Goal: Information Seeking & Learning: Learn about a topic

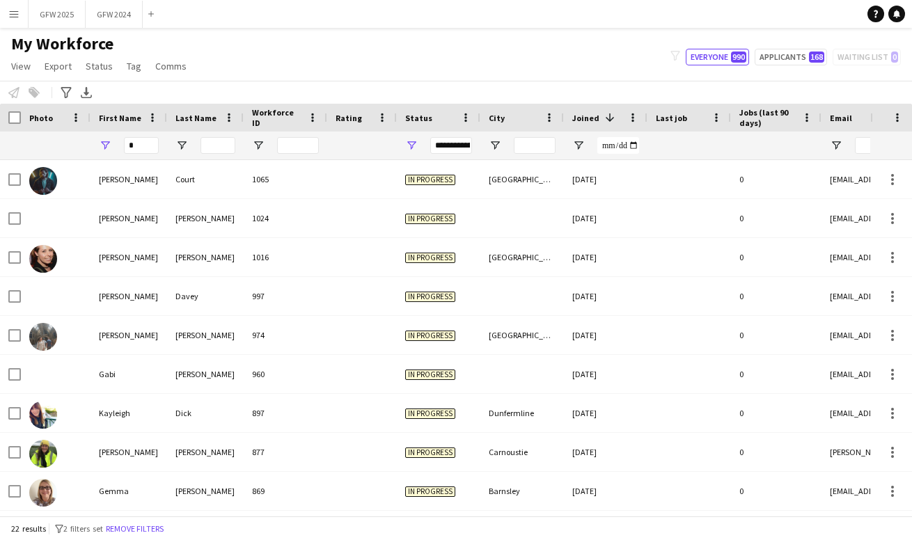
type input "*"
click at [470, 147] on div "**********" at bounding box center [451, 145] width 42 height 17
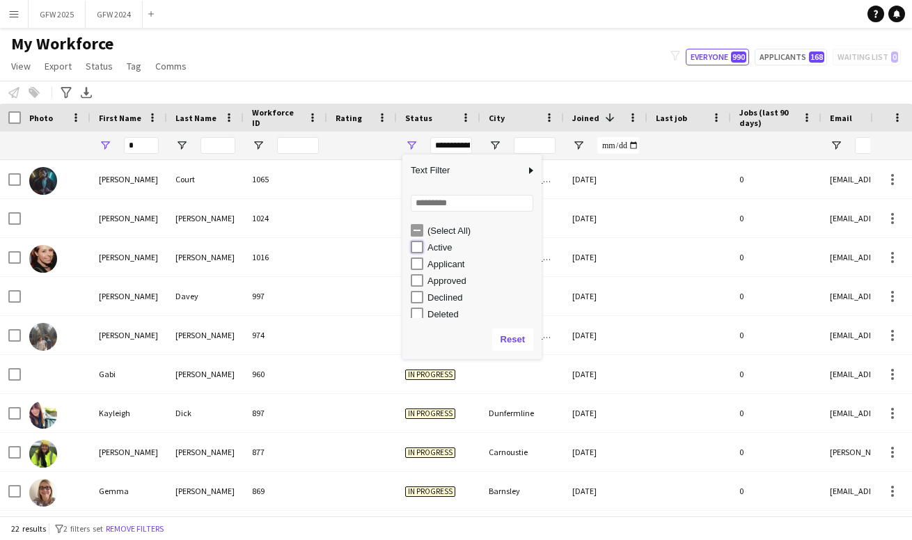
type input "**********"
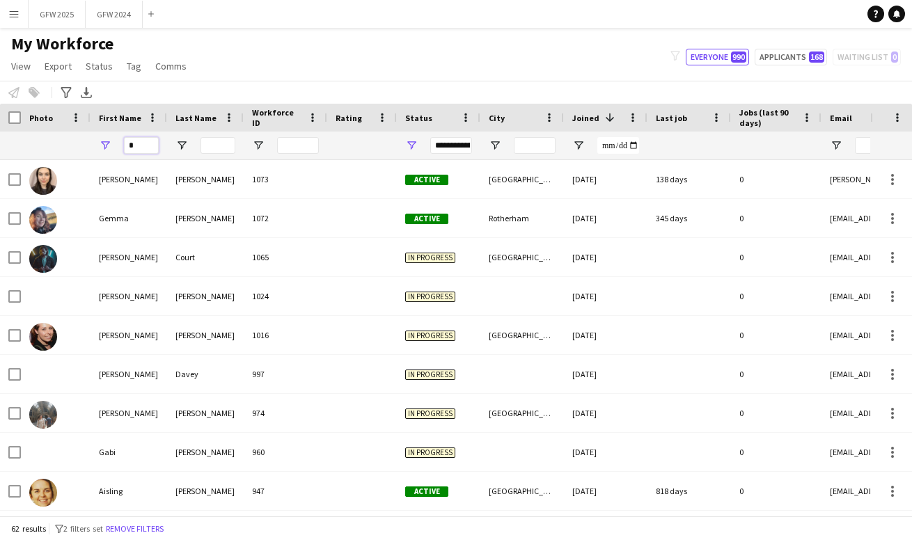
click at [143, 147] on input "*" at bounding box center [141, 145] width 35 height 17
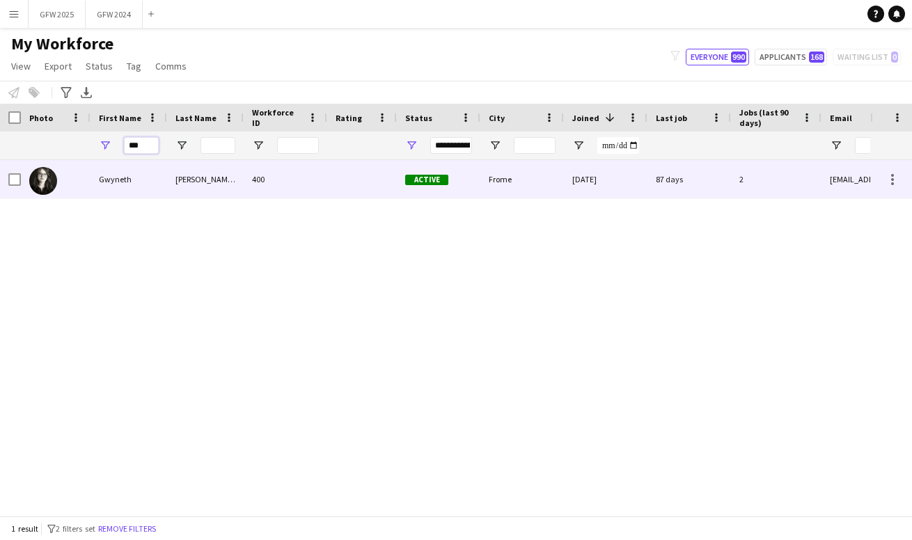
type input "***"
click at [290, 182] on div "400" at bounding box center [286, 179] width 84 height 38
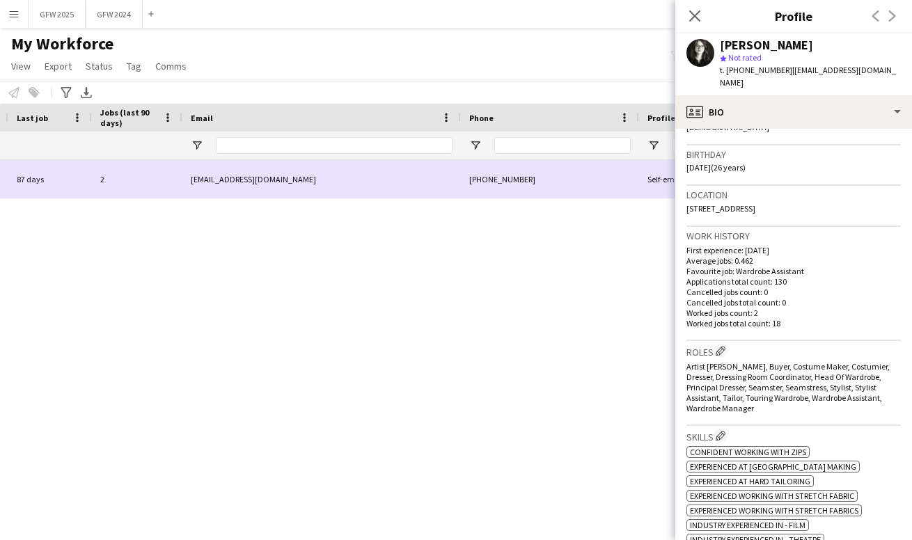
scroll to position [0, 148]
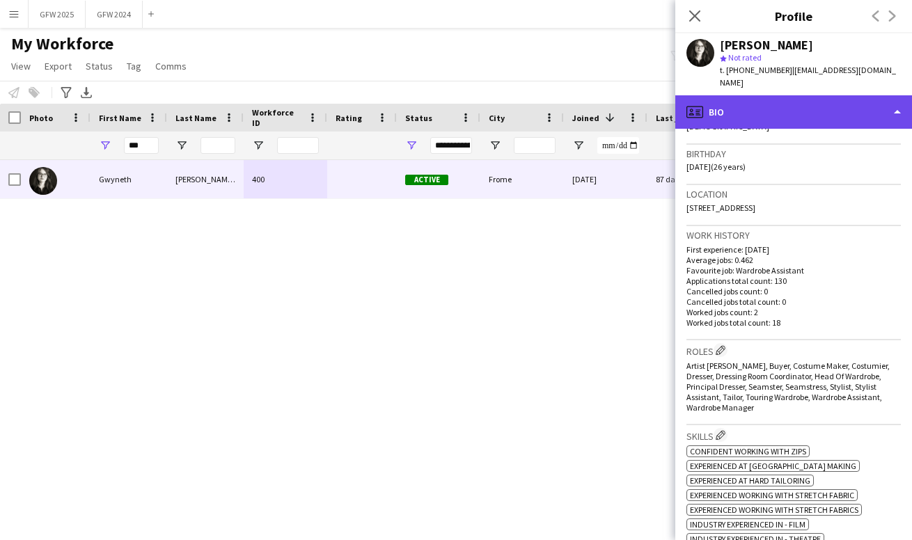
click at [876, 95] on div "profile Bio" at bounding box center [794, 111] width 237 height 33
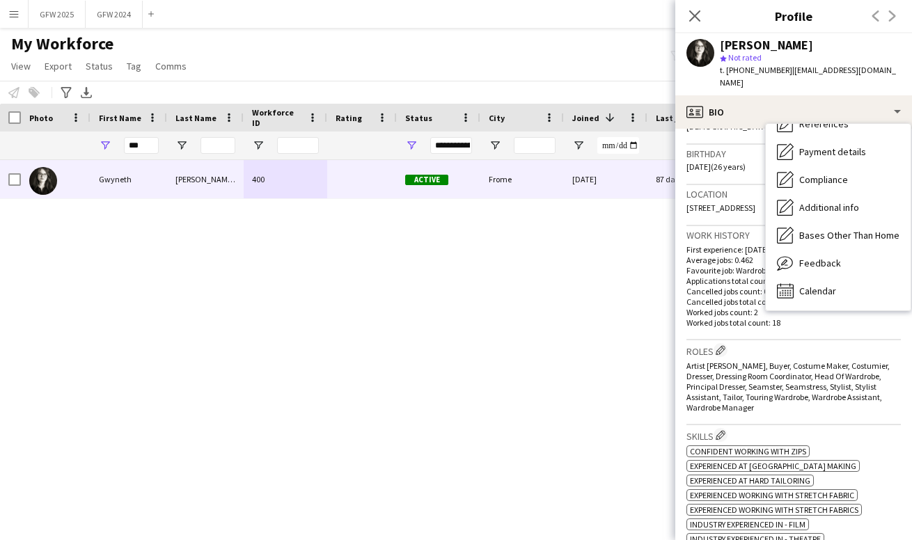
click at [857, 317] on div "Work history First experience: [DATE] Average jobs: 0.462 Favourite job: Wardro…" at bounding box center [794, 283] width 214 height 114
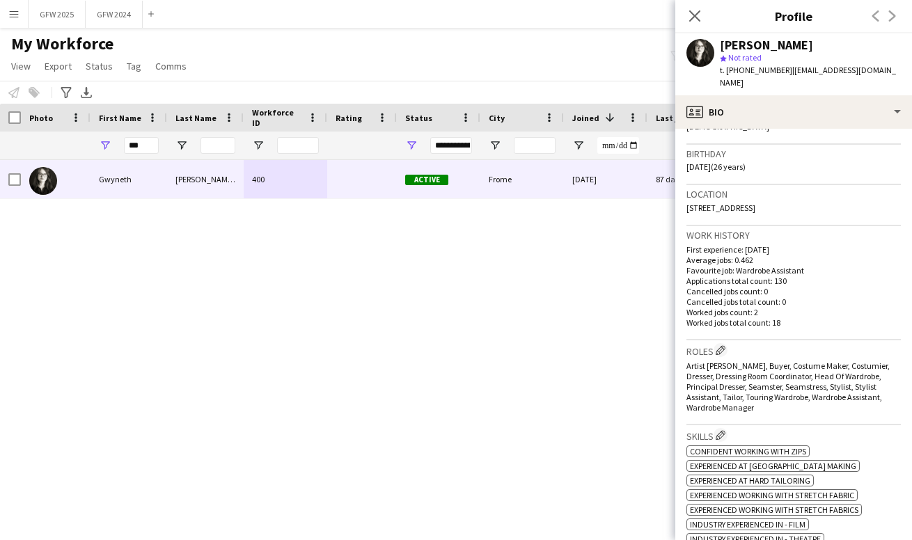
click at [893, 14] on div "Previous Next" at bounding box center [885, 16] width 56 height 32
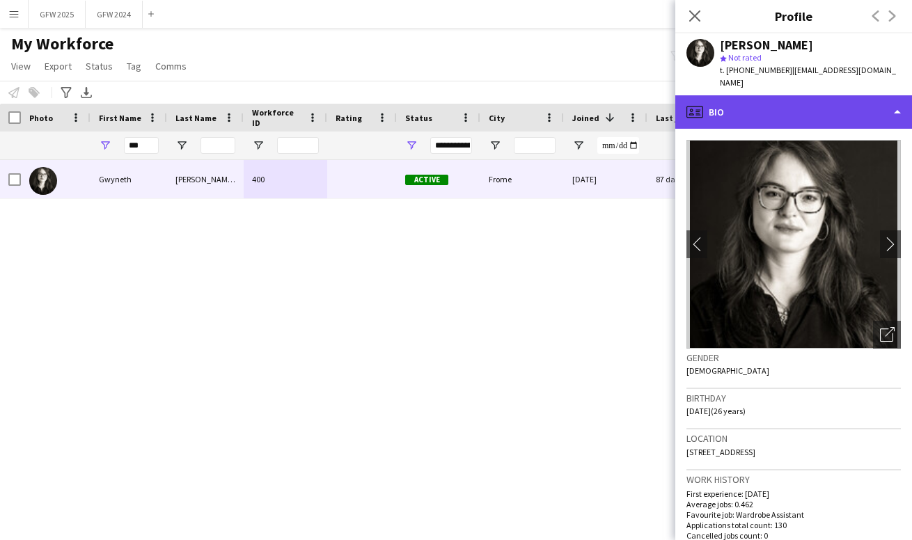
click at [898, 95] on div "profile Bio" at bounding box center [794, 111] width 237 height 33
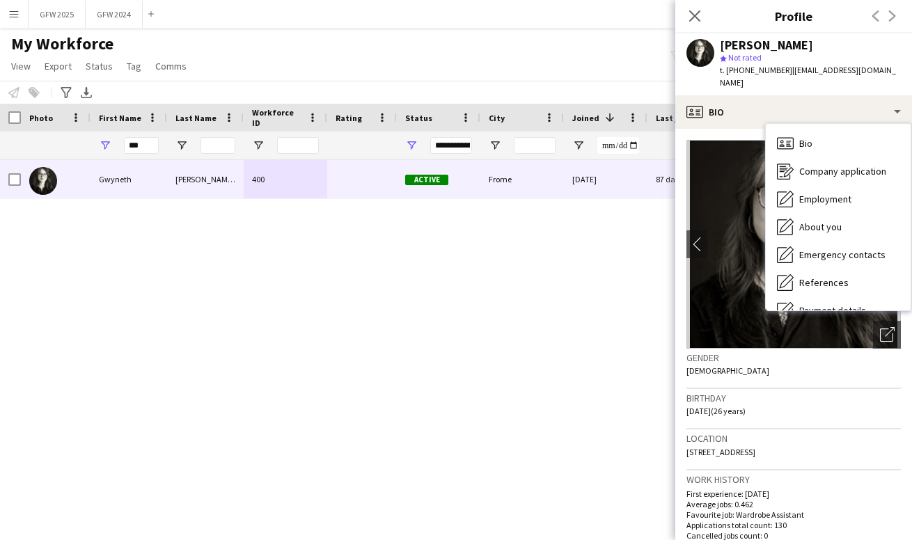
click at [810, 352] on h3 "Gender" at bounding box center [794, 358] width 214 height 13
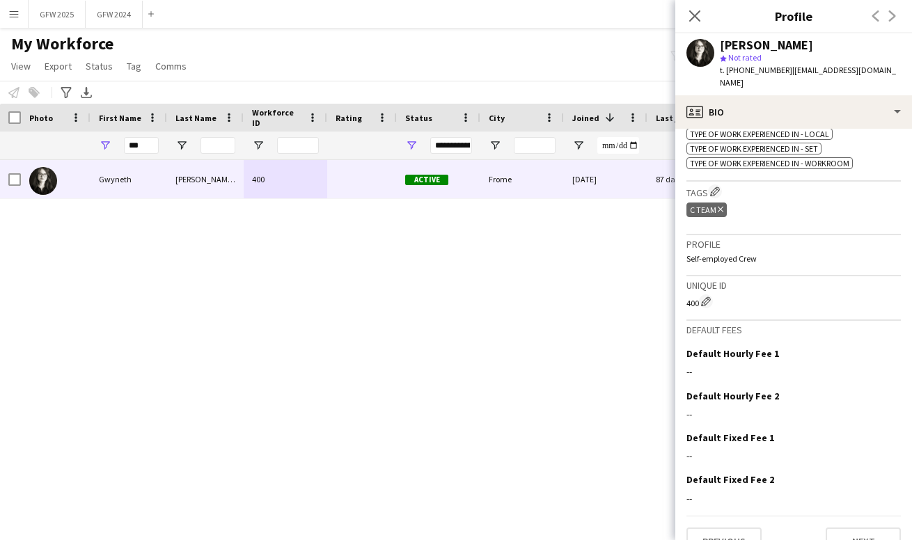
click at [603, 254] on div "400 Frome [DATE] 87 days 2 [EMAIL_ADDRESS][DOMAIN_NAME] Active [PERSON_NAME]" at bounding box center [435, 338] width 871 height 356
click at [695, 8] on app-icon "Close pop-in" at bounding box center [695, 16] width 20 height 20
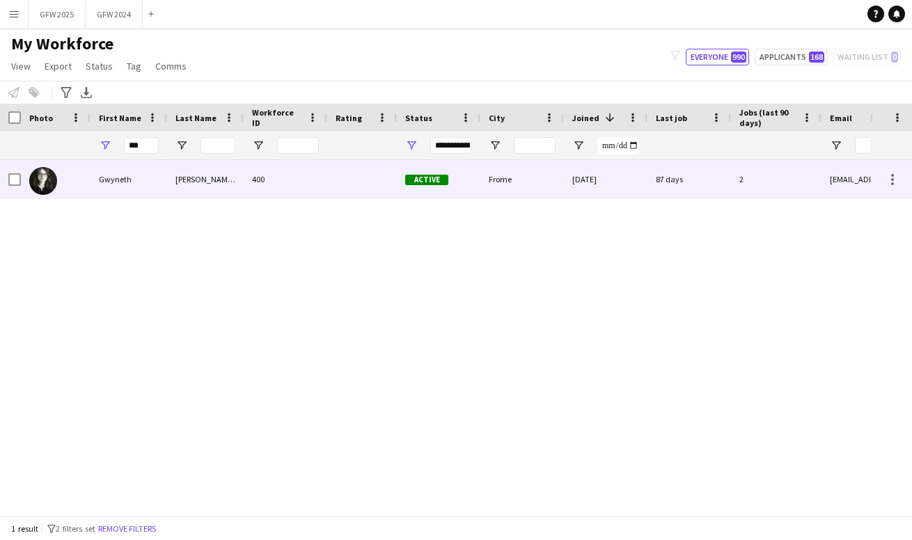
click at [361, 182] on div at bounding box center [362, 179] width 70 height 38
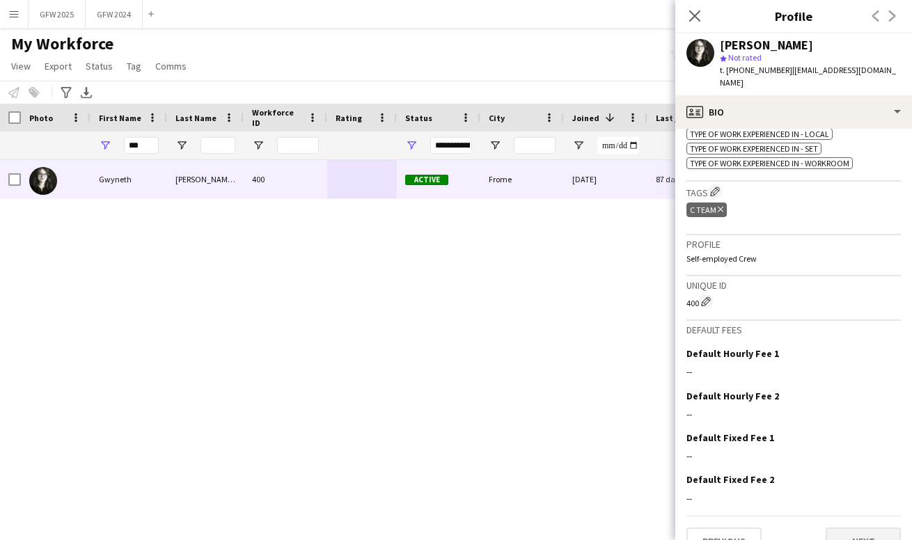
click at [868, 528] on button "Next" at bounding box center [863, 542] width 75 height 28
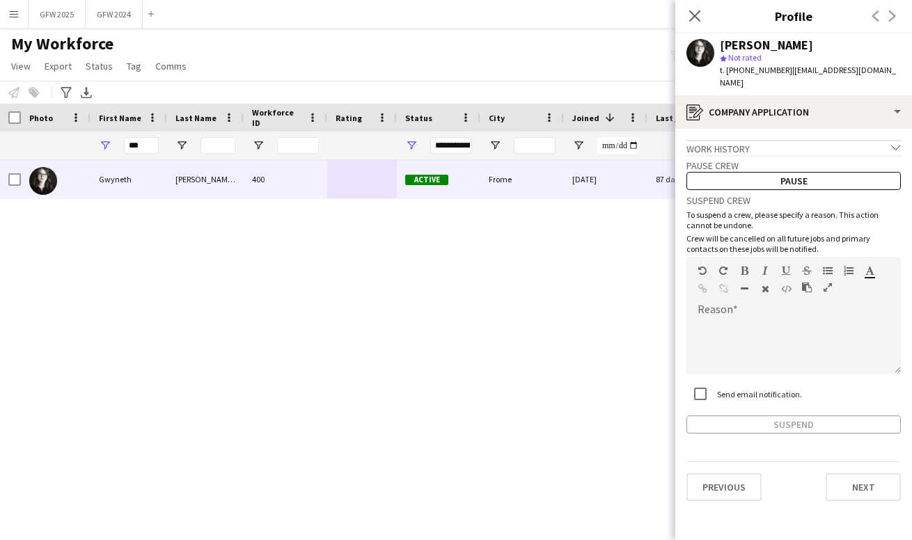
click at [894, 143] on icon "chevron-down" at bounding box center [896, 148] width 10 height 10
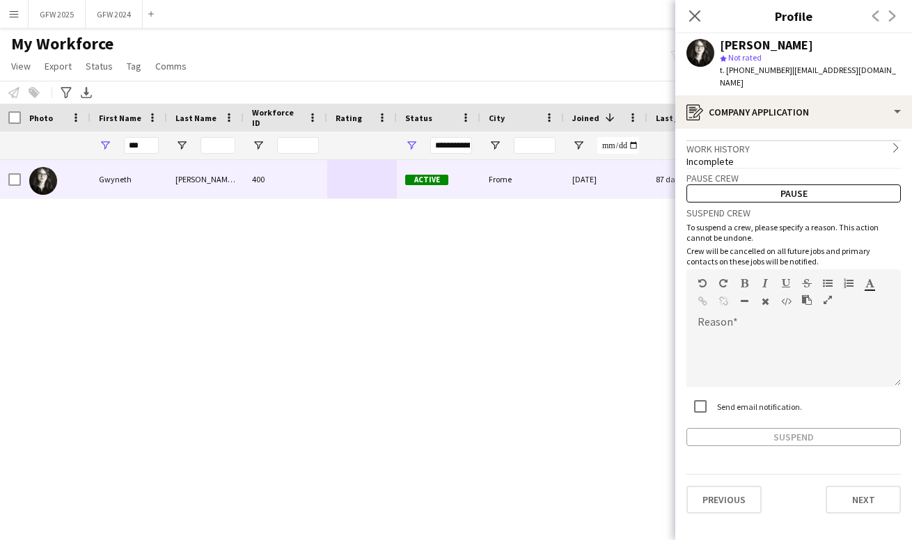
click at [894, 143] on icon "chevron-right" at bounding box center [896, 148] width 10 height 10
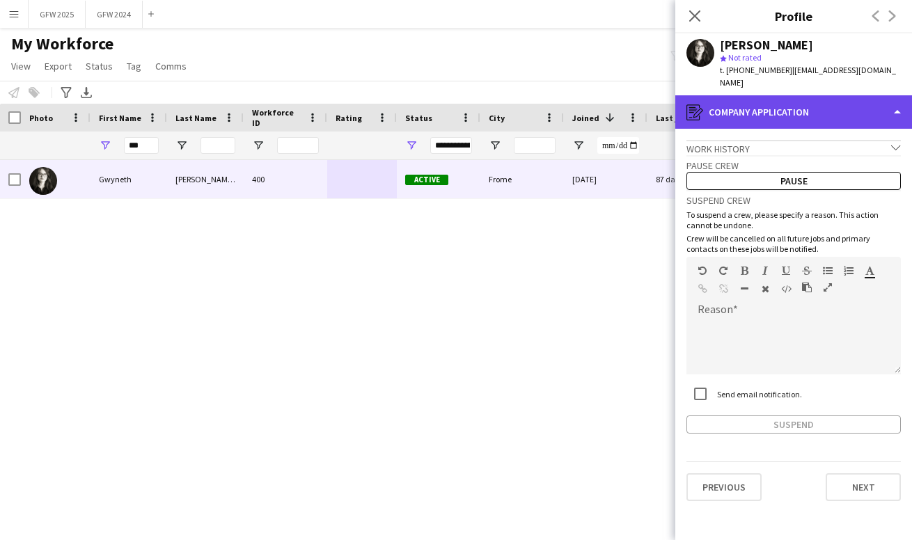
click at [893, 95] on div "register Company application" at bounding box center [794, 111] width 237 height 33
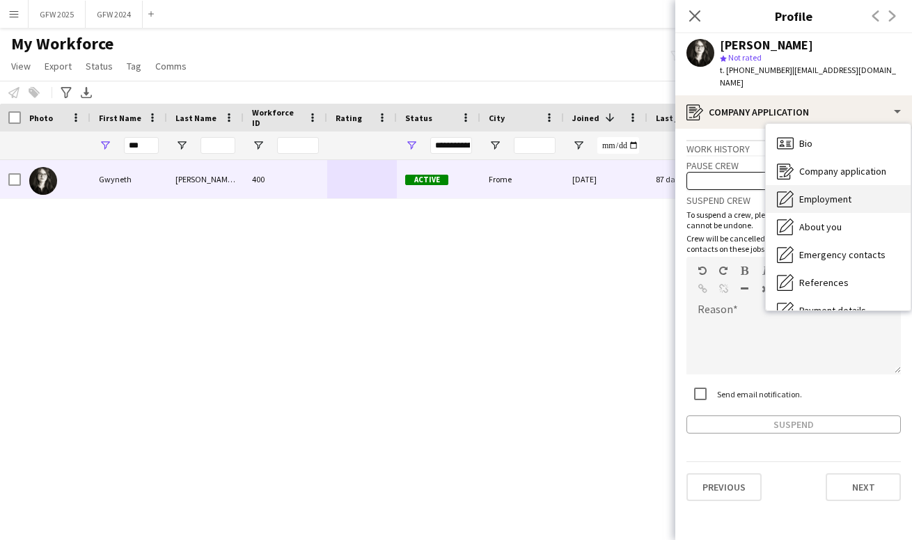
click at [864, 190] on div "Employment Employment" at bounding box center [838, 199] width 145 height 28
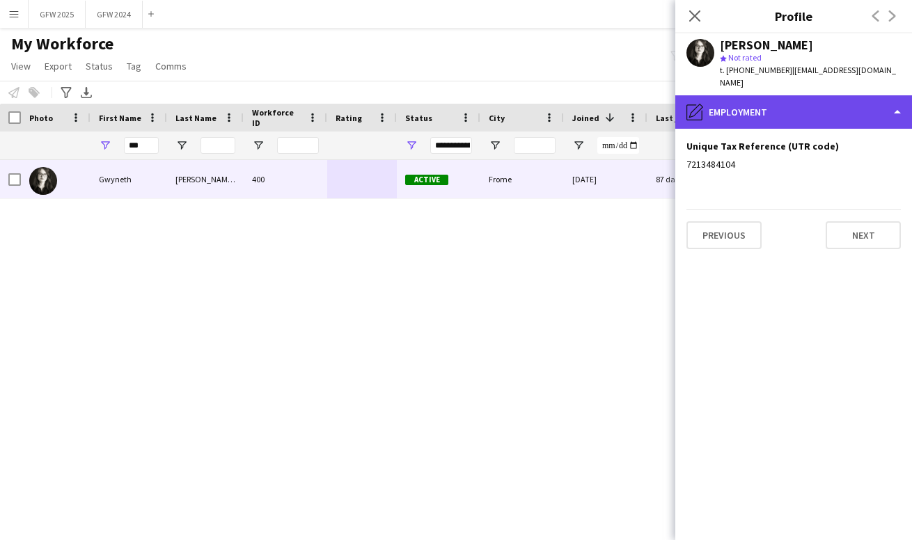
click at [870, 102] on div "pencil4 Employment" at bounding box center [794, 111] width 237 height 33
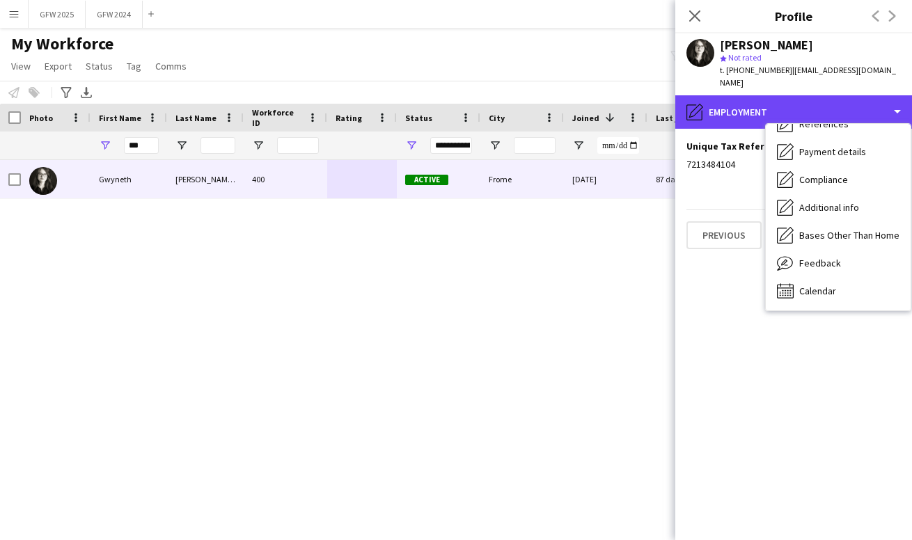
scroll to position [159, 0]
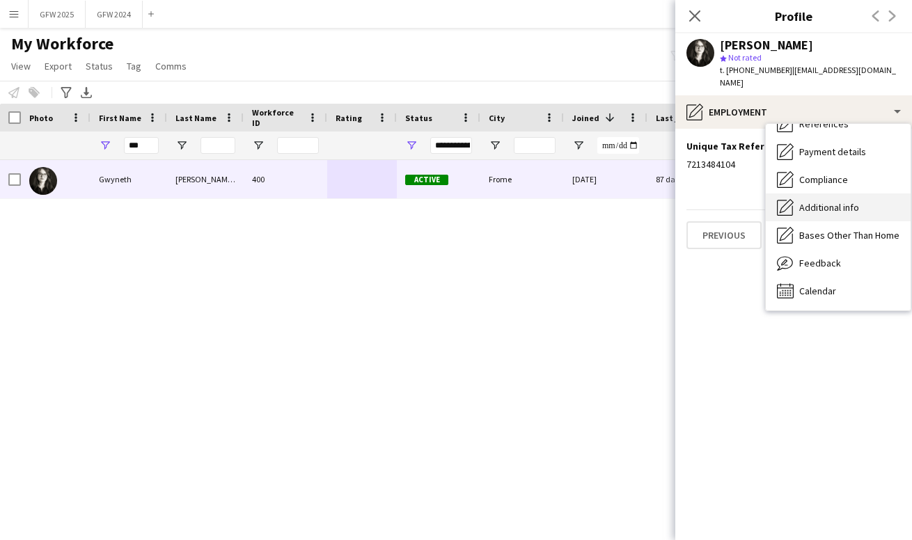
click at [836, 201] on span "Additional info" at bounding box center [829, 207] width 60 height 13
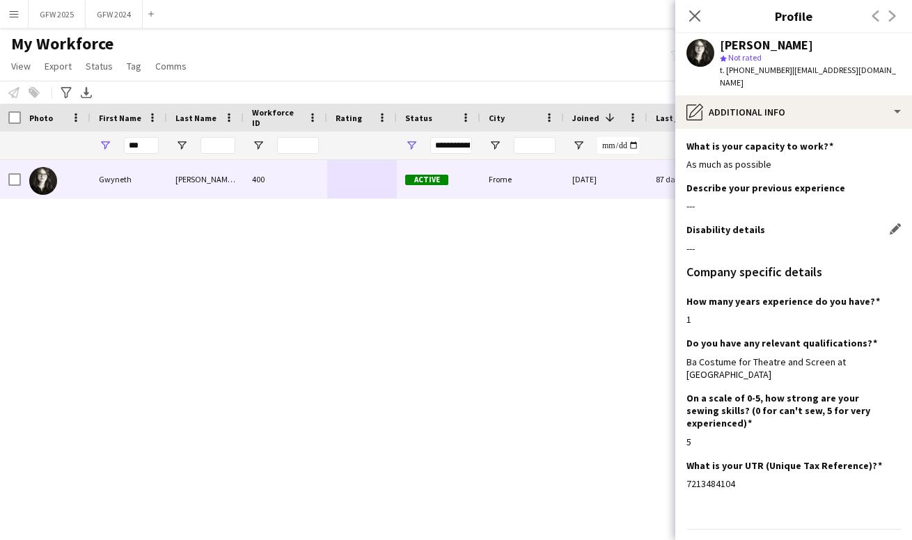
scroll to position [0, 0]
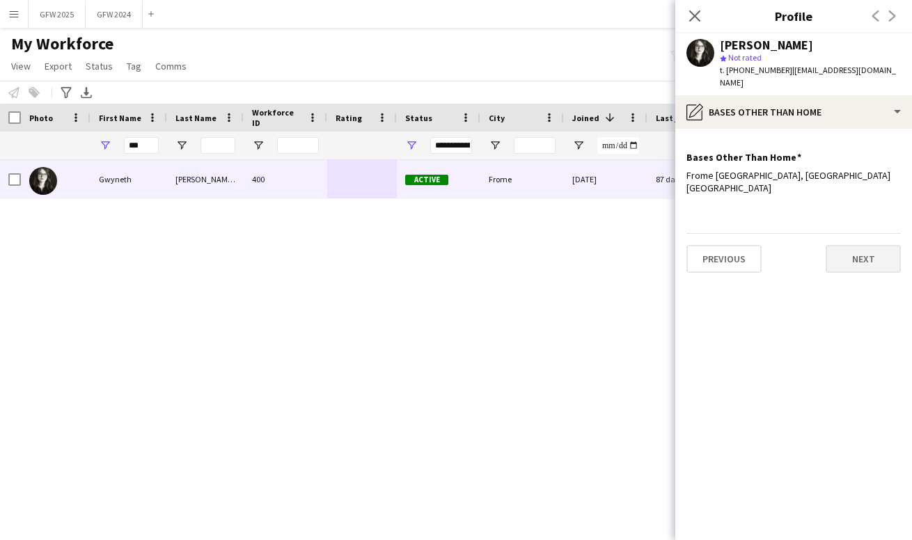
click at [854, 245] on button "Next" at bounding box center [863, 259] width 75 height 28
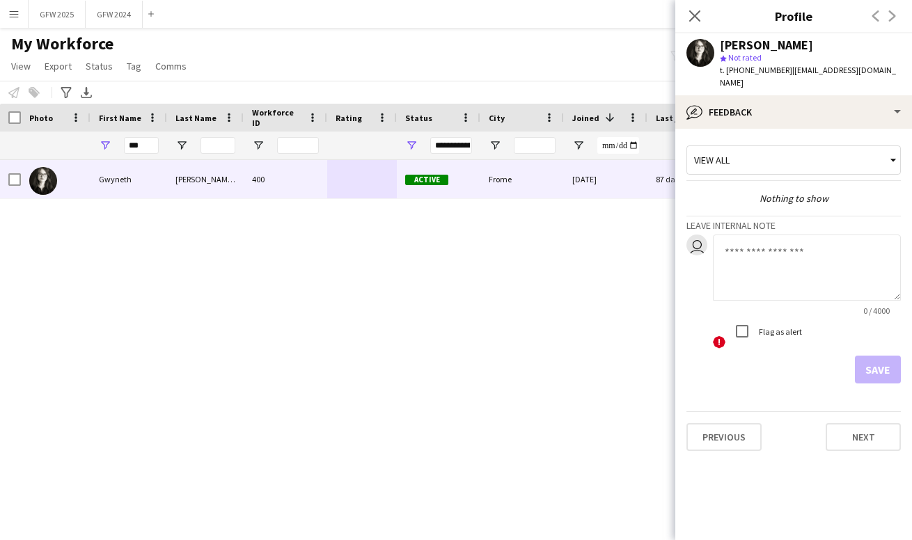
click at [875, 151] on div "View all" at bounding box center [786, 160] width 199 height 26
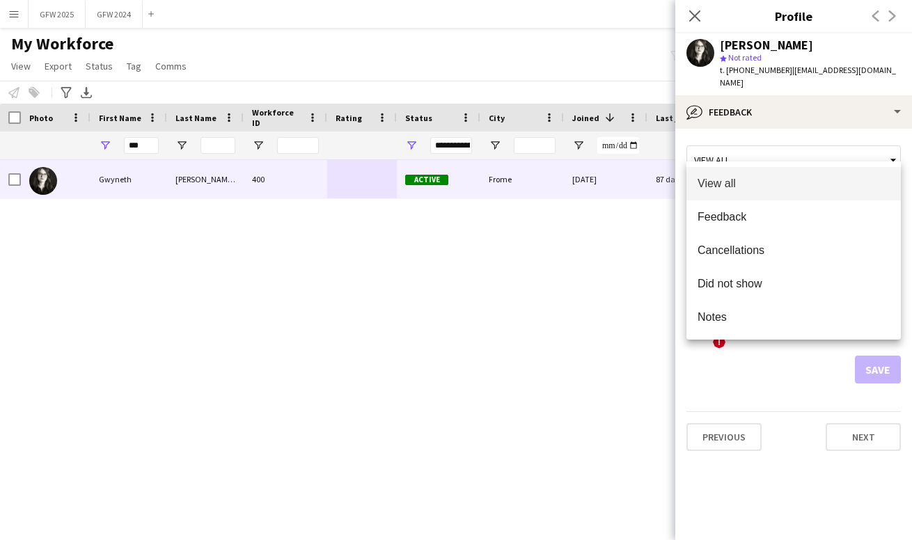
click at [875, 151] on div at bounding box center [456, 270] width 912 height 540
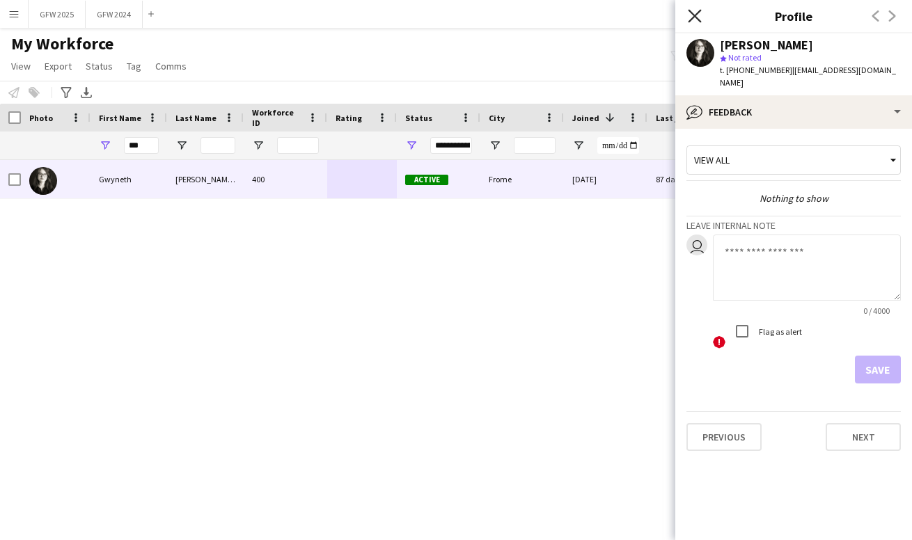
click at [694, 15] on icon at bounding box center [694, 15] width 13 height 13
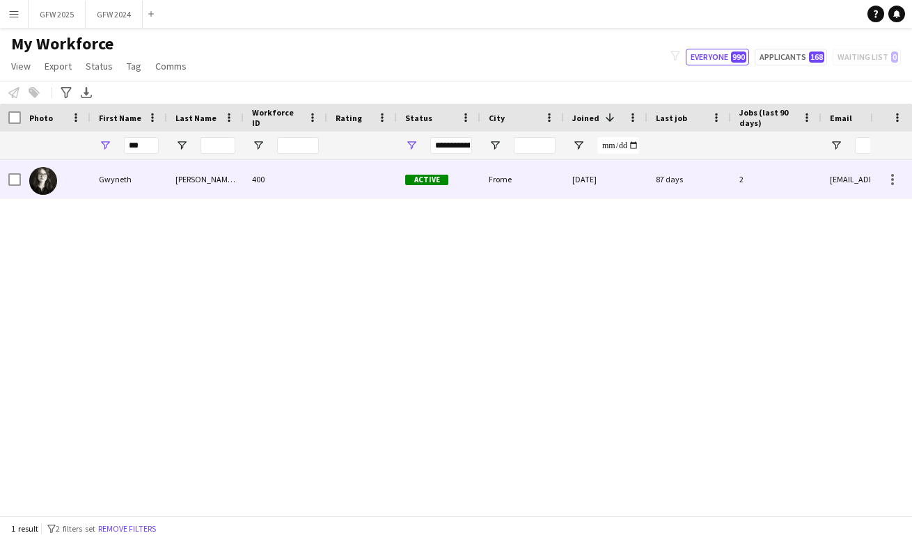
drag, startPoint x: 799, startPoint y: 171, endPoint x: 774, endPoint y: 190, distance: 30.8
click at [774, 190] on div "2" at bounding box center [776, 179] width 91 height 38
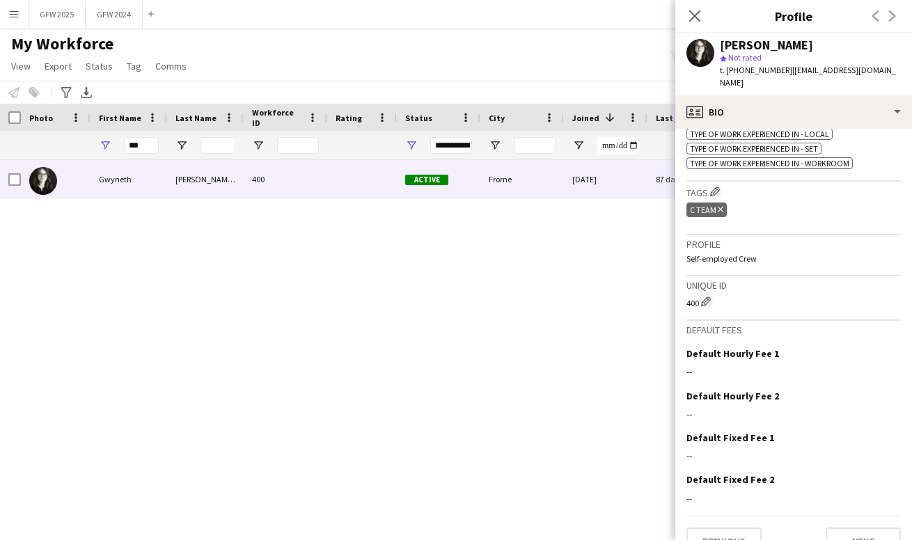
scroll to position [737, 0]
click at [872, 528] on button "Next" at bounding box center [863, 542] width 75 height 28
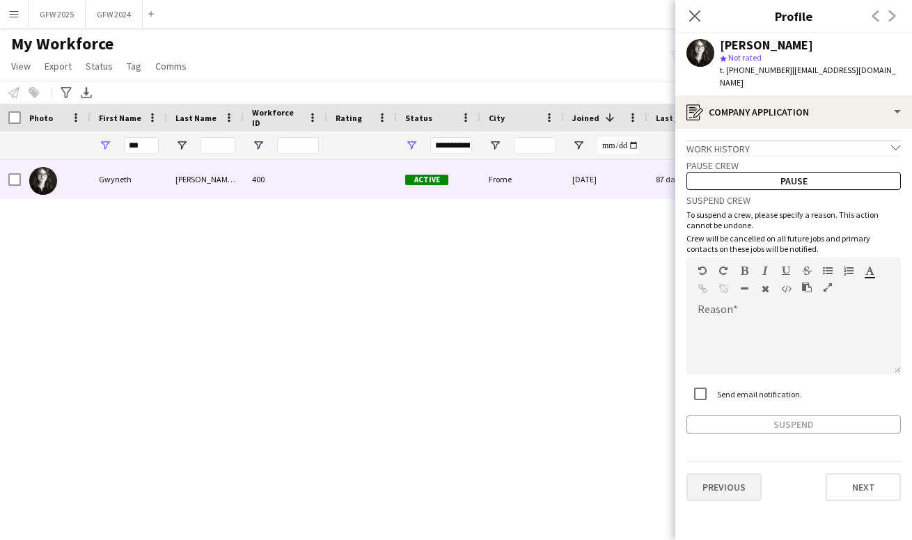
click at [739, 474] on button "Previous" at bounding box center [724, 488] width 75 height 28
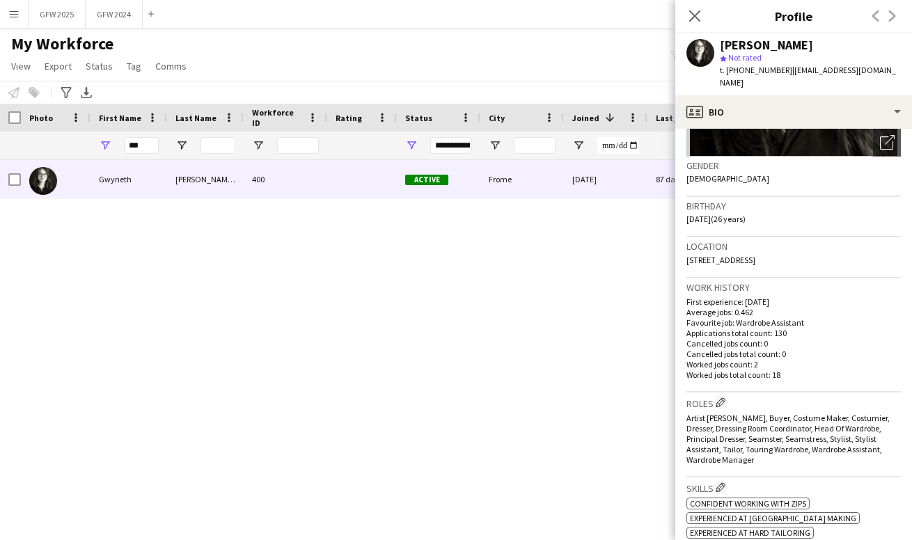
scroll to position [193, 0]
